Goal: Book appointment/travel/reservation

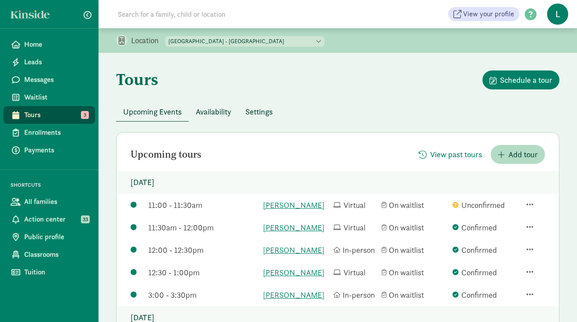
scroll to position [87, 0]
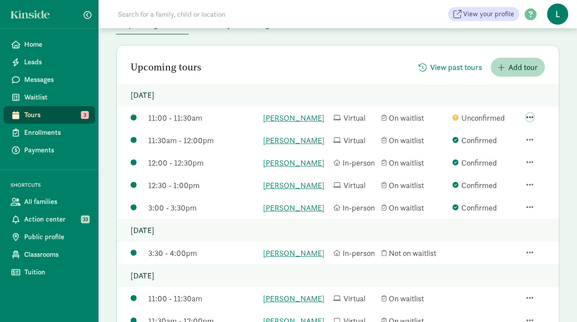
click at [530, 117] on span "button" at bounding box center [530, 117] width 7 height 8
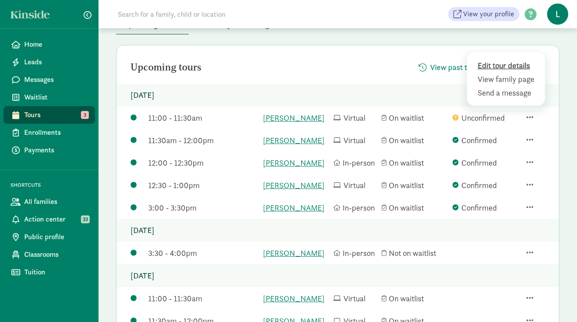
click at [492, 73] on div "Edit tour details" at bounding box center [507, 79] width 59 height 12
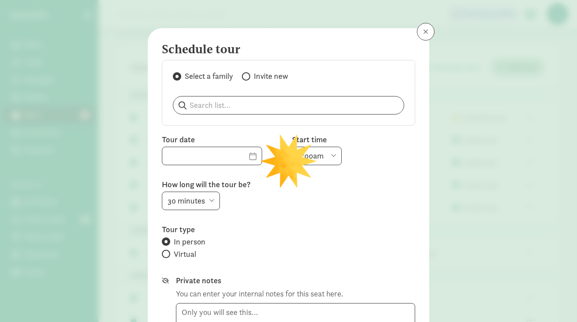
type input "08/12/2025"
select select "11:00am"
radio input "false"
radio input "true"
type textarea "Hi Graciela, I'm writing to let you know that the tour we had scheduled for Thu…"
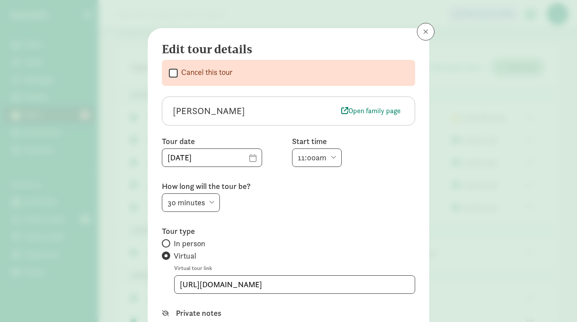
click at [178, 71] on label "Cancel this tour" at bounding box center [205, 72] width 55 height 11
click at [178, 71] on input "Cancel this tour" at bounding box center [173, 73] width 9 height 12
checkbox input "true"
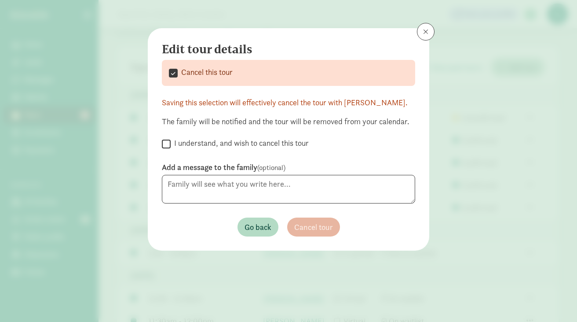
click at [169, 143] on input "I understand, and wish to cancel this tour" at bounding box center [166, 144] width 9 height 12
checkbox input "true"
click at [332, 221] on span "Cancel tour" at bounding box center [313, 227] width 39 height 12
